Goal: Obtain resource: Obtain resource

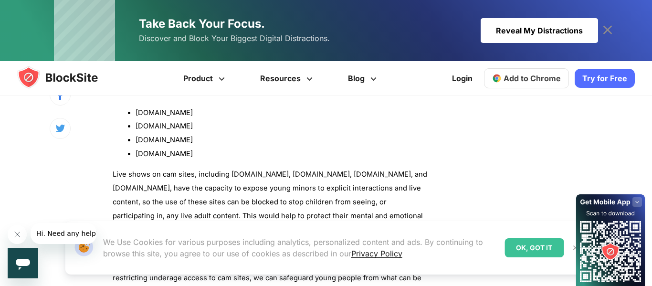
scroll to position [1130, 0]
drag, startPoint x: 135, startPoint y: 138, endPoint x: 197, endPoint y: 138, distance: 61.5
click at [197, 138] on li "[DOMAIN_NAME]" at bounding box center [281, 140] width 292 height 14
copy li "[DOMAIN_NAME]"
drag, startPoint x: 135, startPoint y: 155, endPoint x: 185, endPoint y: 150, distance: 49.3
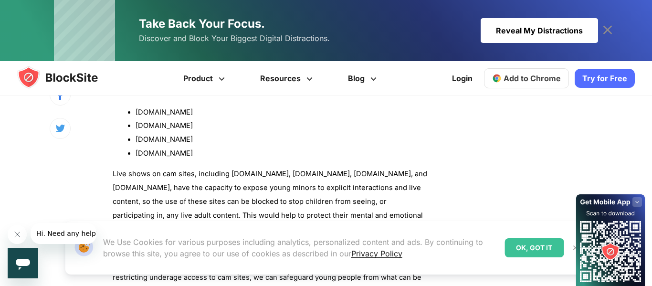
click at [185, 150] on li "[DOMAIN_NAME]" at bounding box center [281, 153] width 292 height 14
copy li "[DOMAIN_NAME]"
drag, startPoint x: 135, startPoint y: 124, endPoint x: 200, endPoint y: 121, distance: 64.5
click at [200, 121] on li "[DOMAIN_NAME]" at bounding box center [281, 126] width 292 height 14
copy li "[DOMAIN_NAME]"
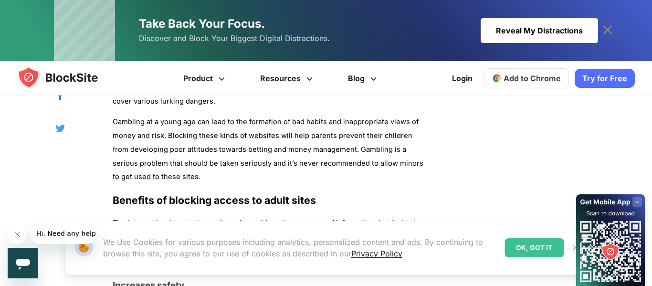
scroll to position [1729, 0]
